Goal: Task Accomplishment & Management: Manage account settings

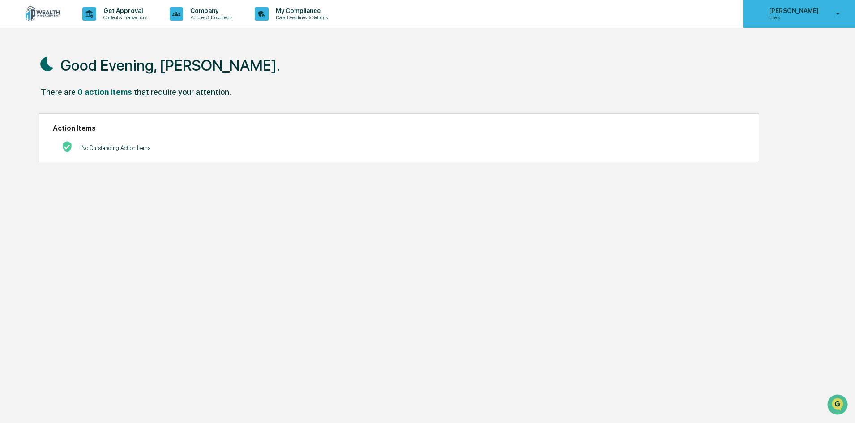
click at [801, 17] on p "Users" at bounding box center [792, 17] width 61 height 6
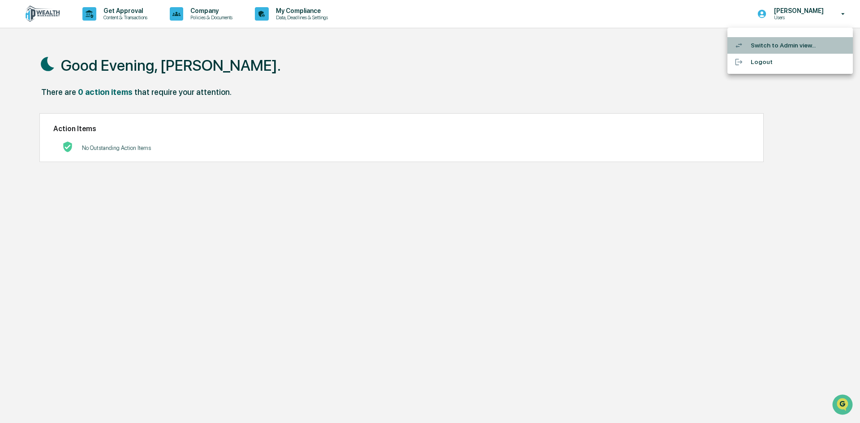
click at [769, 47] on li "Switch to Admin view..." at bounding box center [789, 45] width 125 height 17
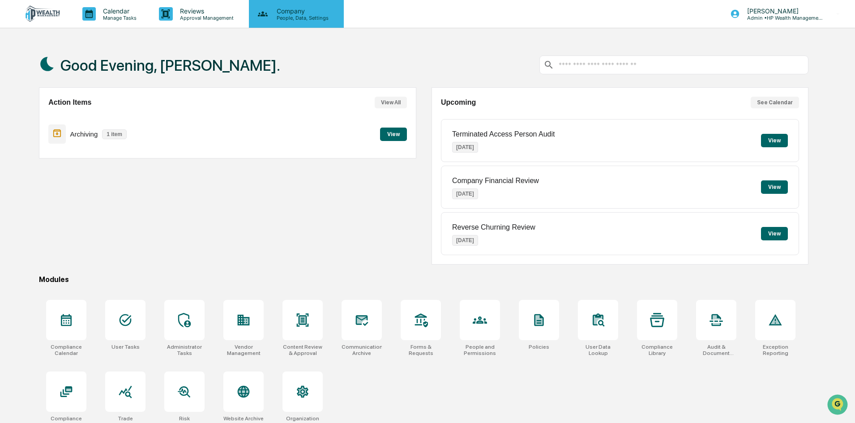
click at [303, 19] on p "People, Data, Settings" at bounding box center [302, 18] width 64 height 6
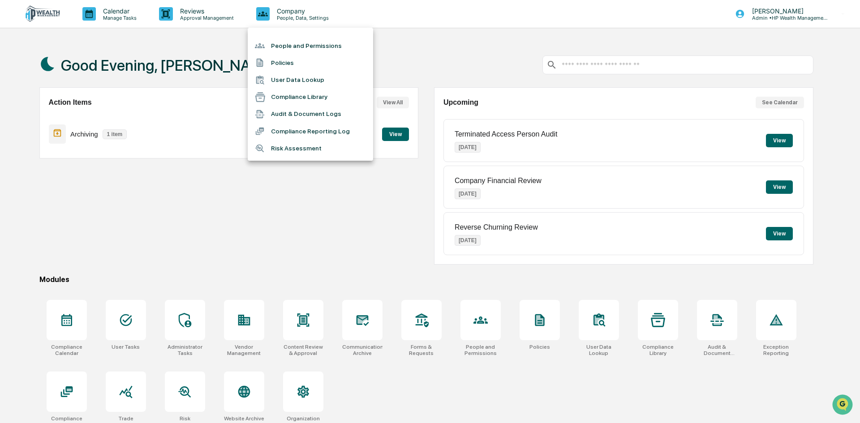
click at [193, 18] on div at bounding box center [430, 211] width 860 height 423
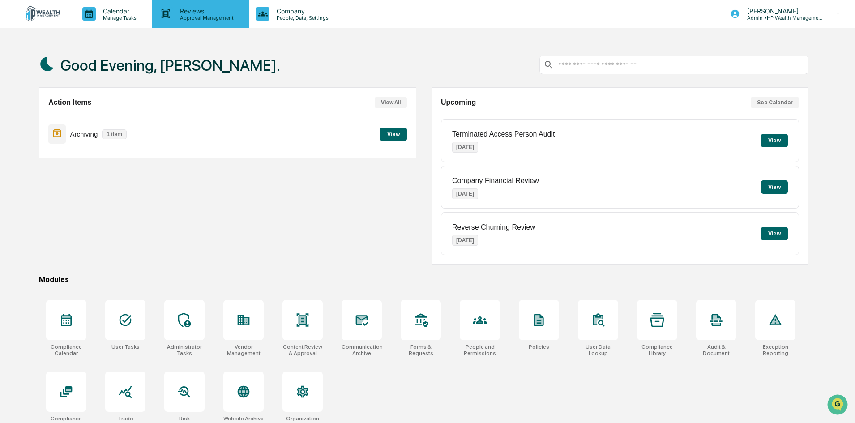
click at [195, 8] on p "Reviews" at bounding box center [205, 11] width 65 height 8
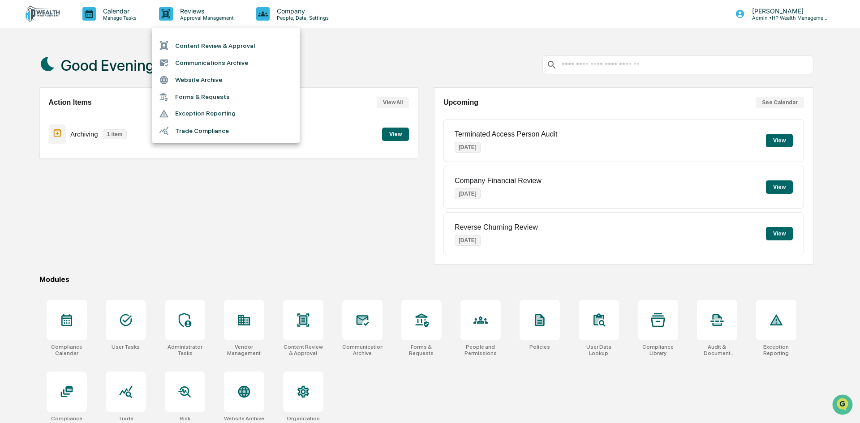
click at [129, 11] on div at bounding box center [430, 211] width 860 height 423
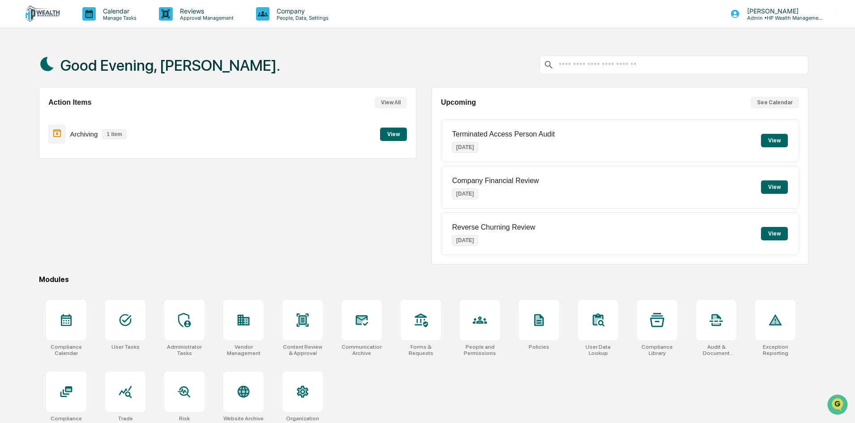
click at [114, 14] on p "Calendar" at bounding box center [118, 11] width 45 height 8
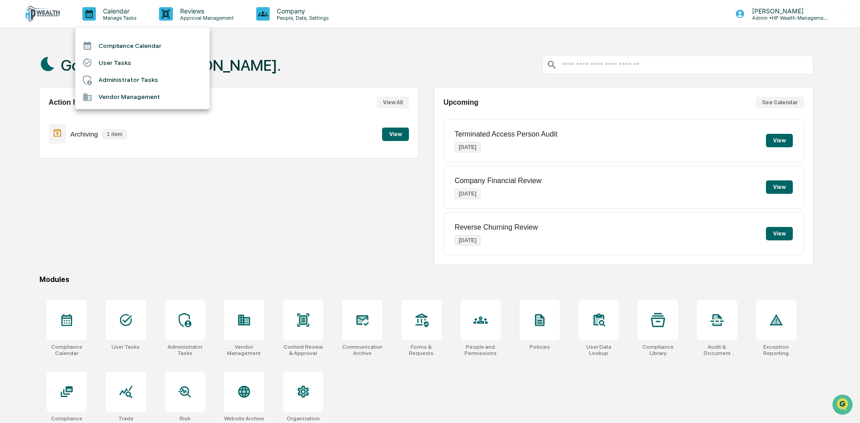
click at [551, 47] on div at bounding box center [430, 211] width 860 height 423
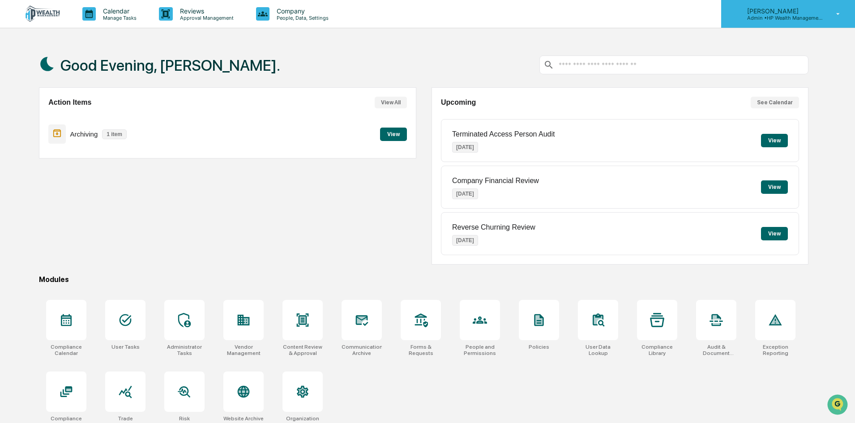
click at [816, 16] on p "Admin • HP Wealth Management, LLC" at bounding box center [781, 18] width 83 height 6
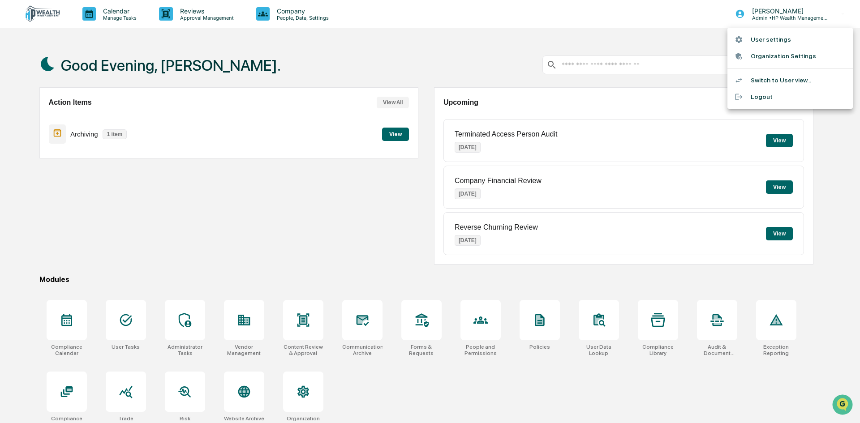
click at [768, 56] on li "Organization Settings" at bounding box center [789, 56] width 125 height 17
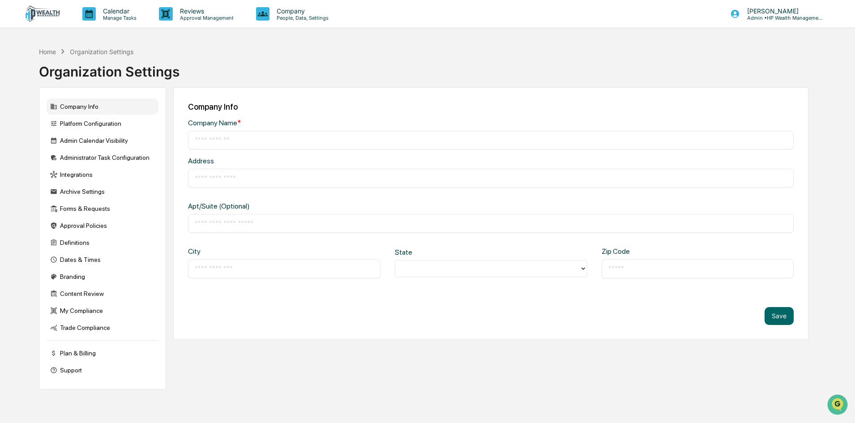
type input "**********"
type input "*******"
type input "*****"
click at [88, 138] on div "Admin Calendar Visibility" at bounding box center [103, 141] width 112 height 16
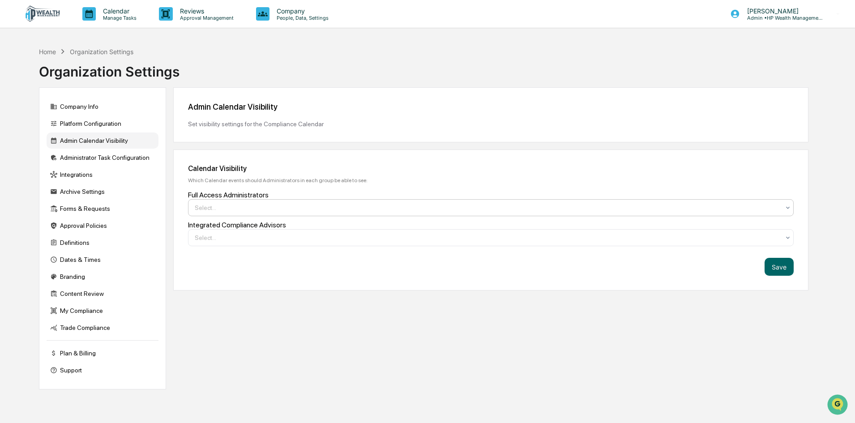
click at [233, 210] on div at bounding box center [487, 207] width 585 height 9
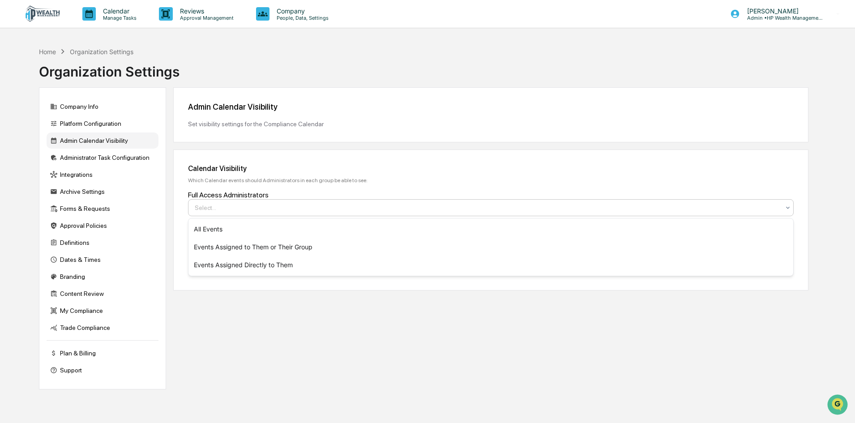
click at [233, 210] on div at bounding box center [487, 207] width 585 height 9
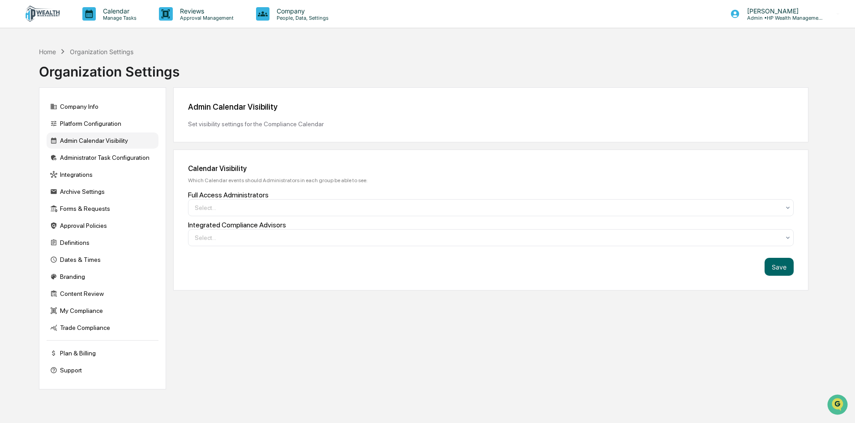
click at [230, 220] on div "Calendar Visibility Which Calendar events should Administrators in each group b…" at bounding box center [490, 220] width 635 height 141
click at [91, 180] on div "Integrations" at bounding box center [103, 175] width 112 height 16
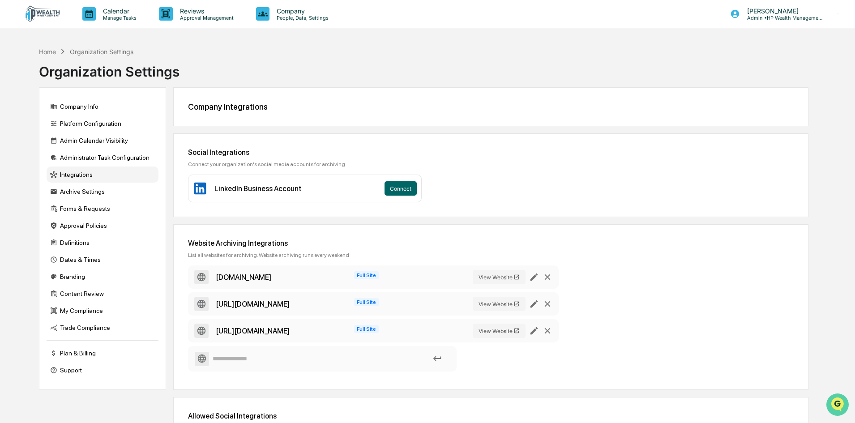
click at [836, 402] on img "Open customer support" at bounding box center [837, 405] width 22 height 18
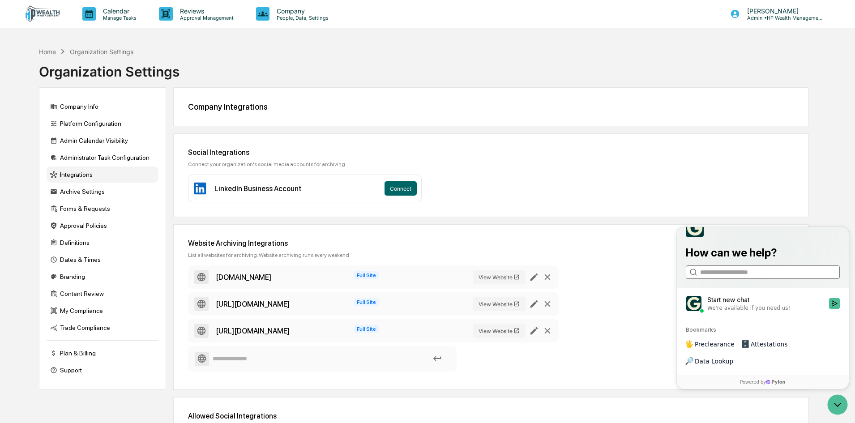
click at [727, 277] on input "search" at bounding box center [762, 272] width 124 height 9
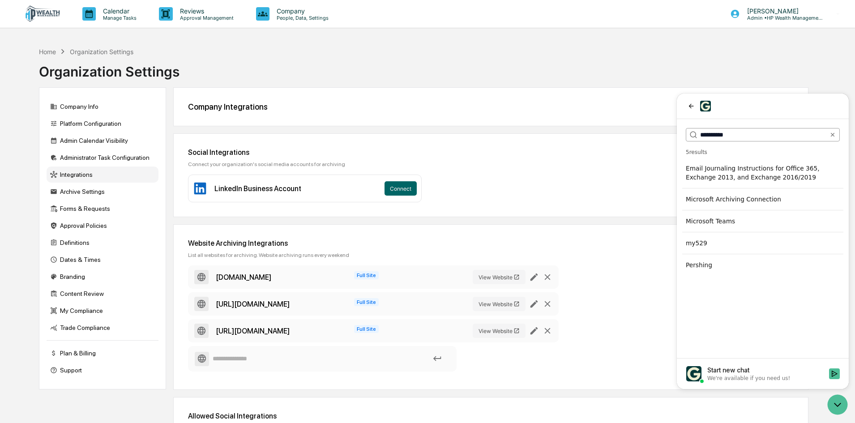
drag, startPoint x: 733, startPoint y: 138, endPoint x: 700, endPoint y: 135, distance: 33.3
click at [700, 135] on label "**********" at bounding box center [763, 134] width 154 height 13
type input "*******"
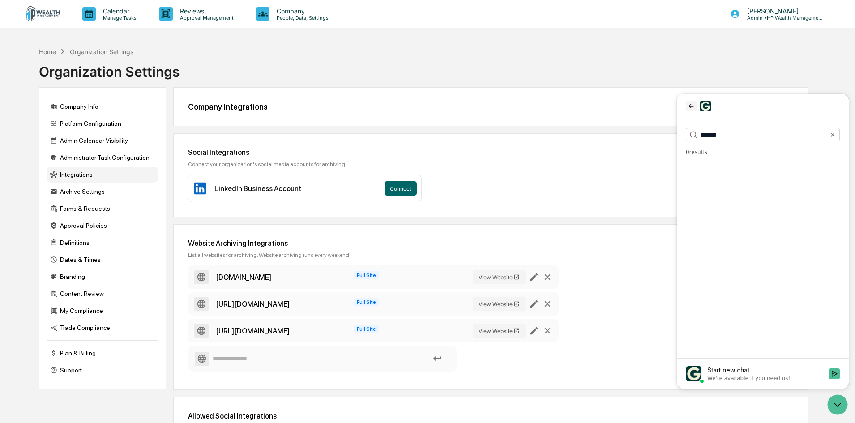
click at [689, 109] on icon "back" at bounding box center [691, 106] width 7 height 7
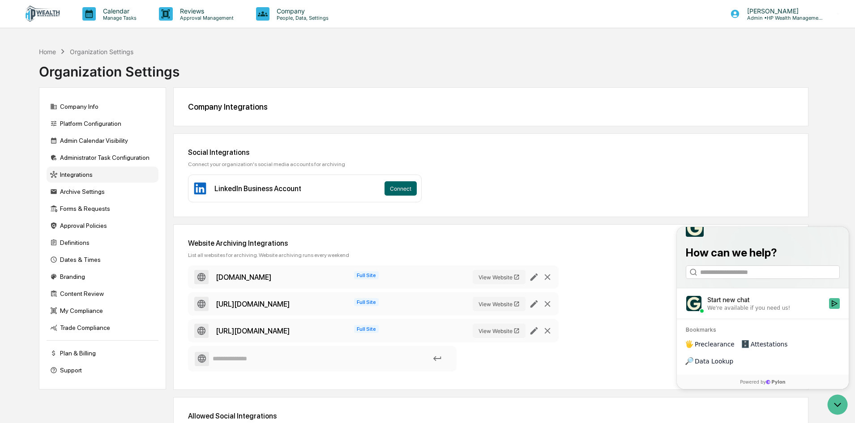
click at [789, 312] on div "We're available if you need us!" at bounding box center [765, 307] width 116 height 7
click at [829, 309] on button "Start new chat We're available if you need us!" at bounding box center [834, 303] width 11 height 11
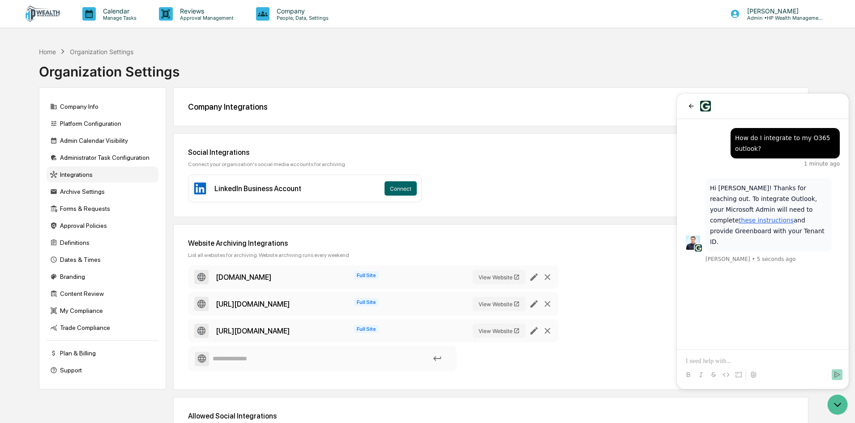
click at [794, 217] on link "these instructions" at bounding box center [766, 220] width 55 height 7
click at [461, 54] on div "Home Organization Settings Organization Settings" at bounding box center [424, 65] width 770 height 45
